Goal: Information Seeking & Learning: Learn about a topic

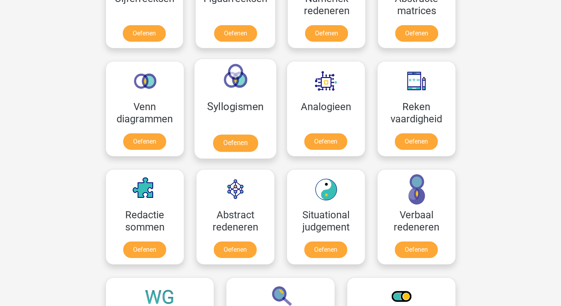
scroll to position [319, 0]
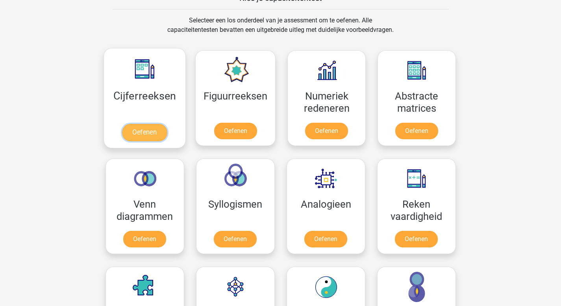
click at [139, 134] on link "Oefenen" at bounding box center [144, 132] width 45 height 17
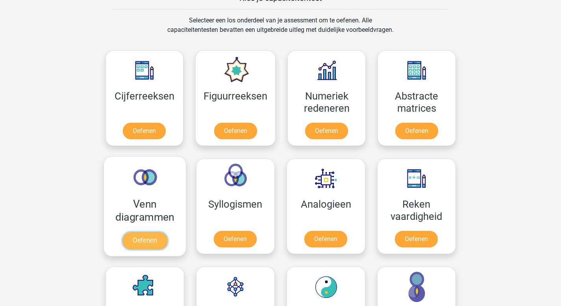
click at [163, 236] on link "Oefenen" at bounding box center [144, 240] width 45 height 17
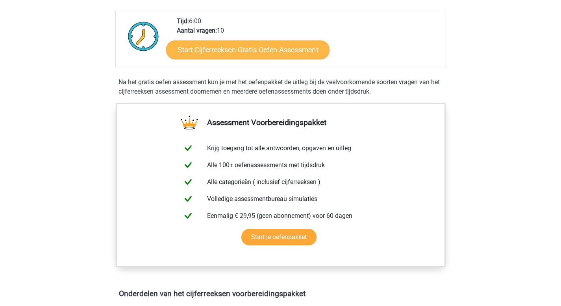
scroll to position [192, 0]
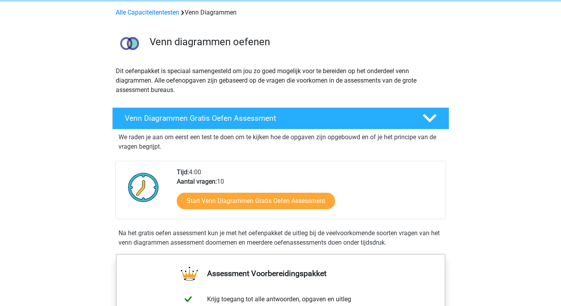
scroll to position [46, 0]
